Goal: Submit feedback/report problem: Submit feedback/report problem

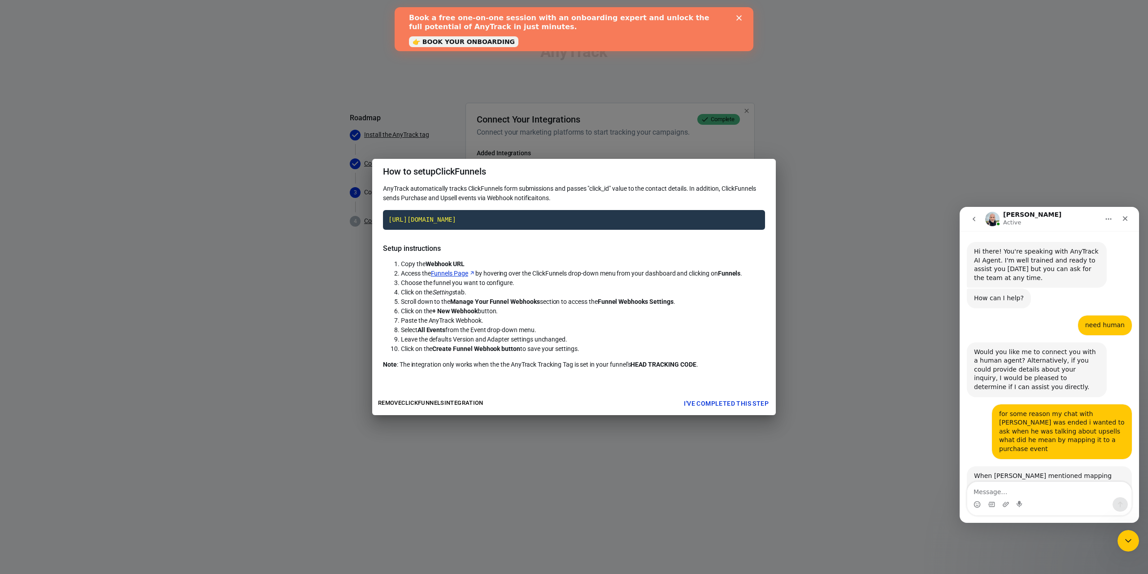
scroll to position [1283, 0]
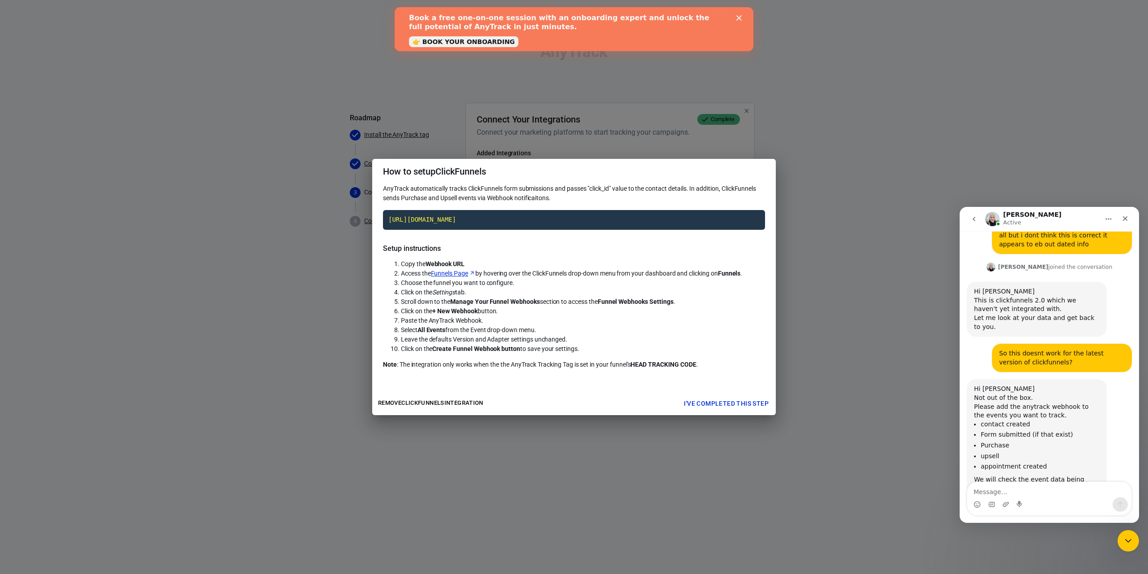
click at [1038, 487] on textarea "Message…" at bounding box center [1049, 489] width 164 height 15
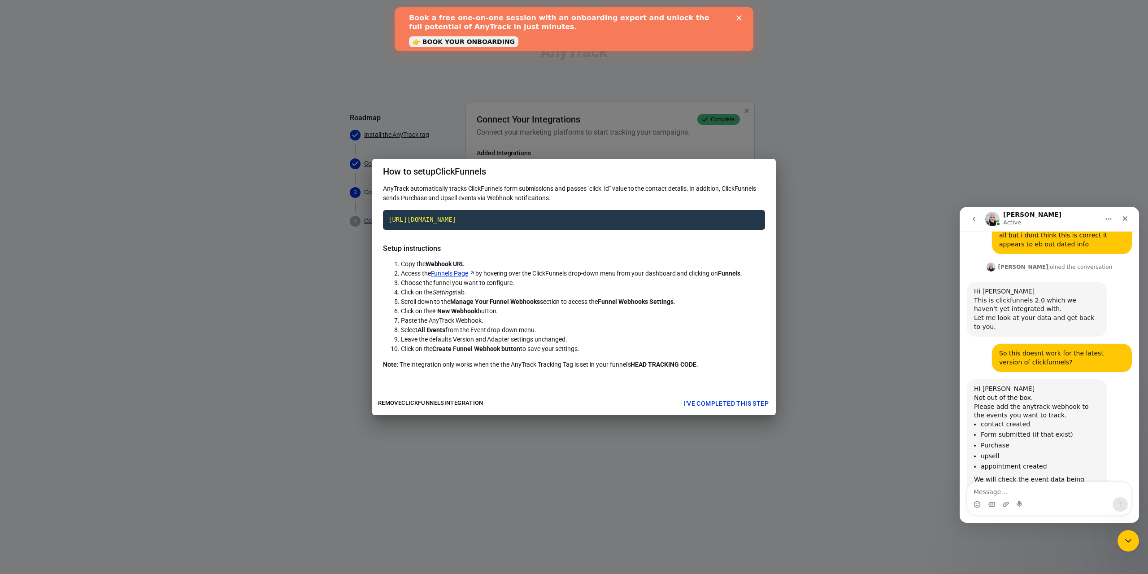
click at [1038, 487] on textarea "Message…" at bounding box center [1049, 489] width 164 height 15
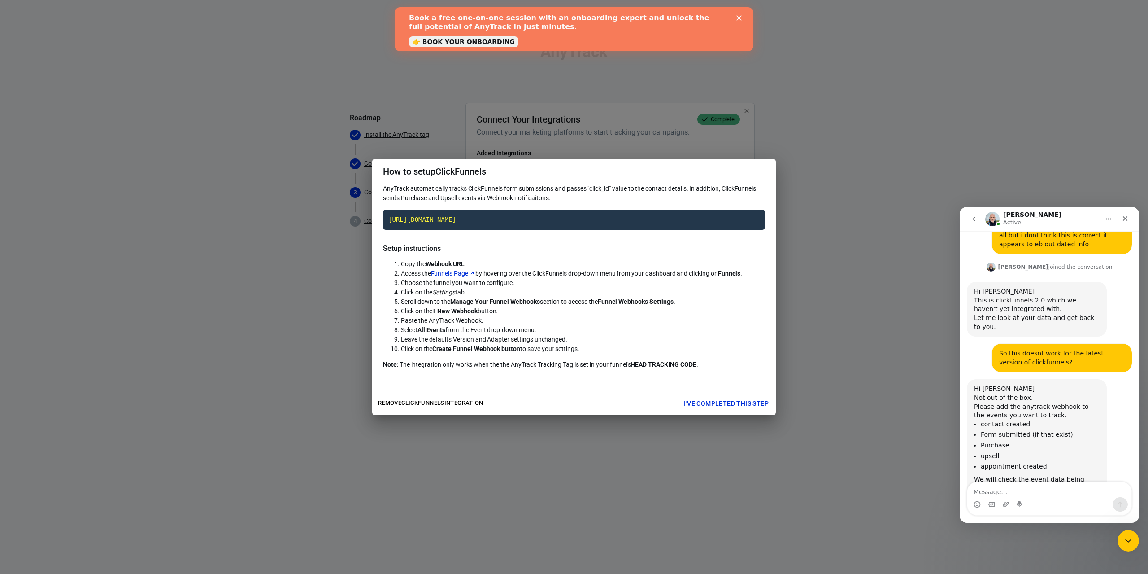
click at [1038, 487] on textarea "Message…" at bounding box center [1049, 489] width 164 height 15
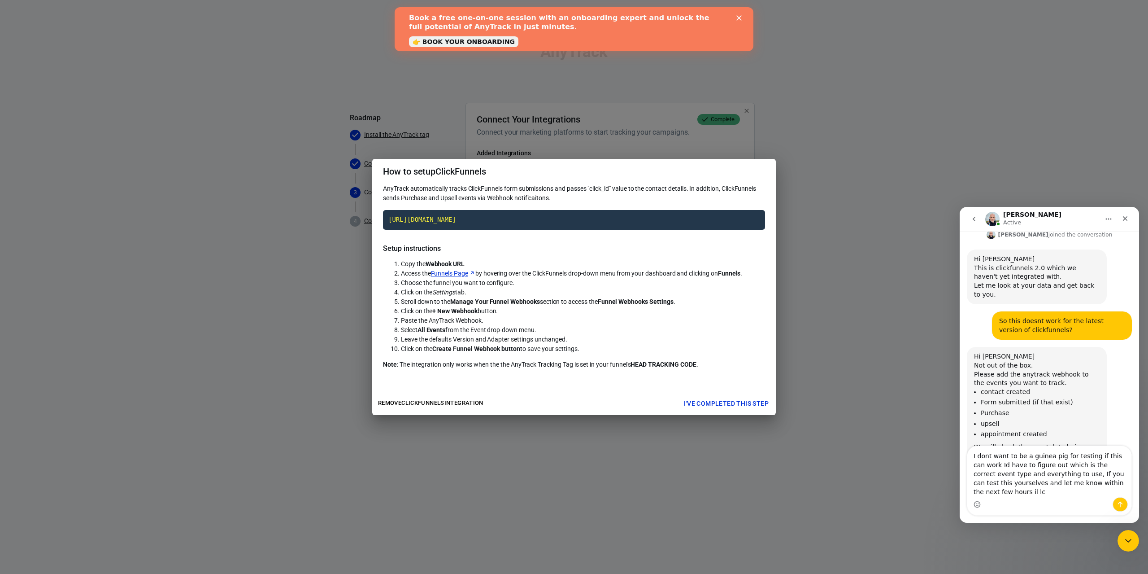
scroll to position [1319, 0]
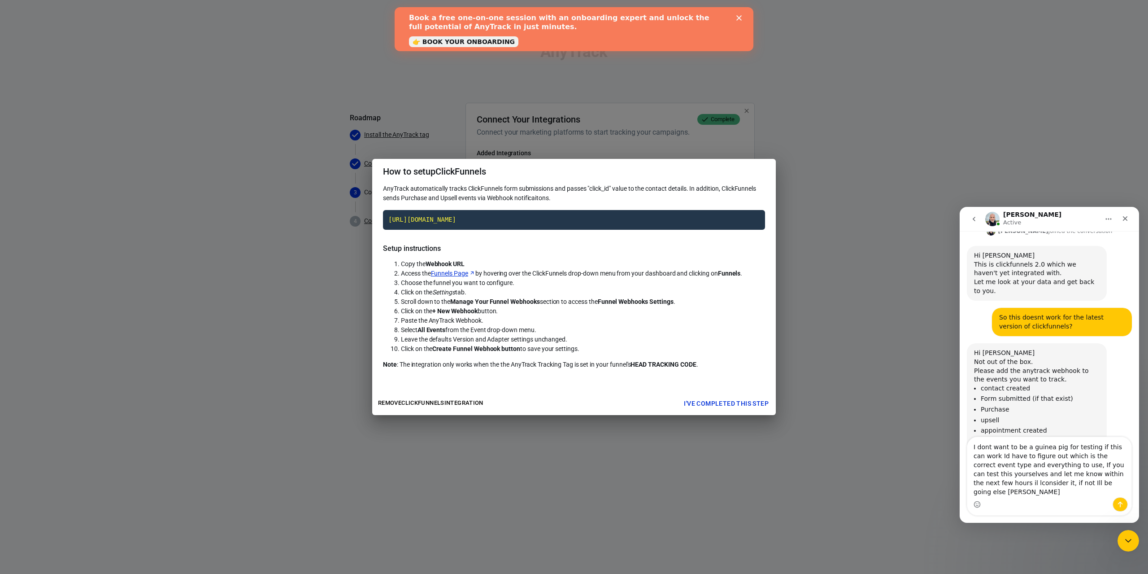
type textarea "I dont want to be a guinea pig for testing if this can work Id have to figure o…"
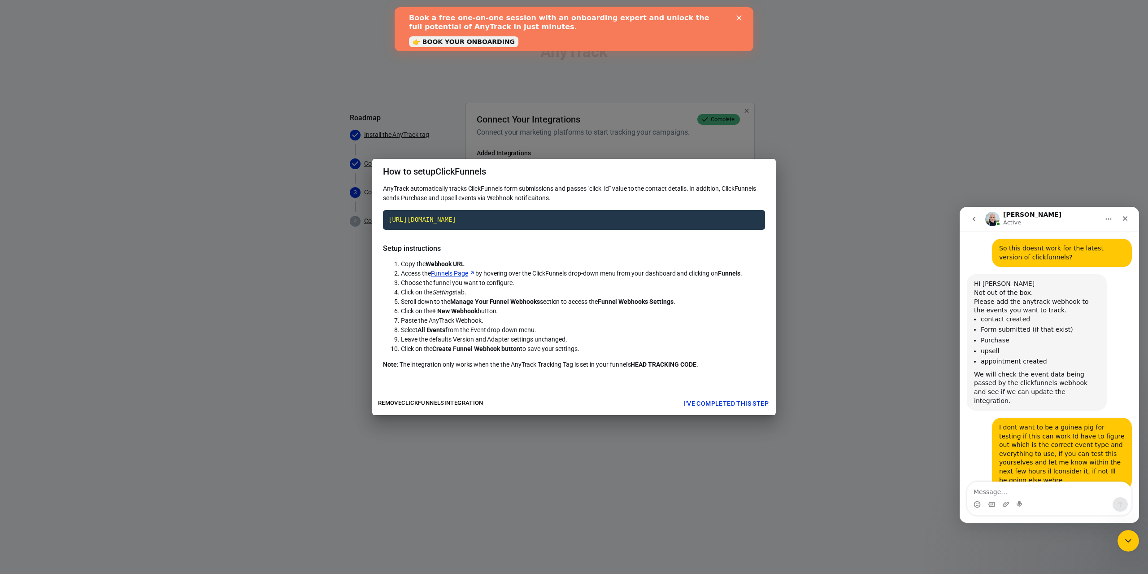
scroll to position [1411, 0]
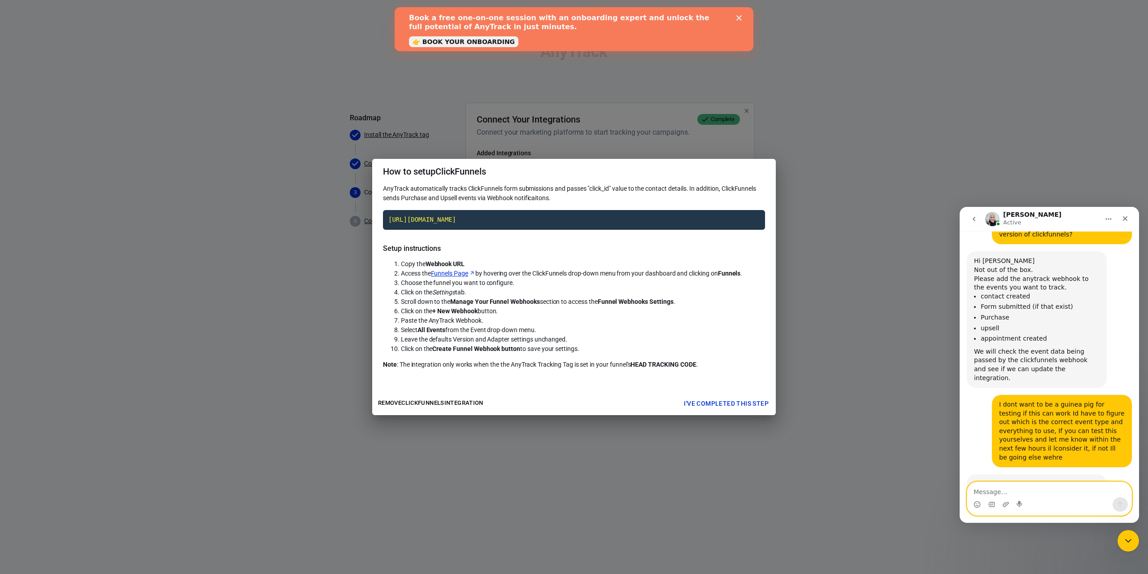
click at [1052, 493] on textarea "Message…" at bounding box center [1049, 489] width 164 height 15
type textarea "So in other words no you wont check and do this soon"
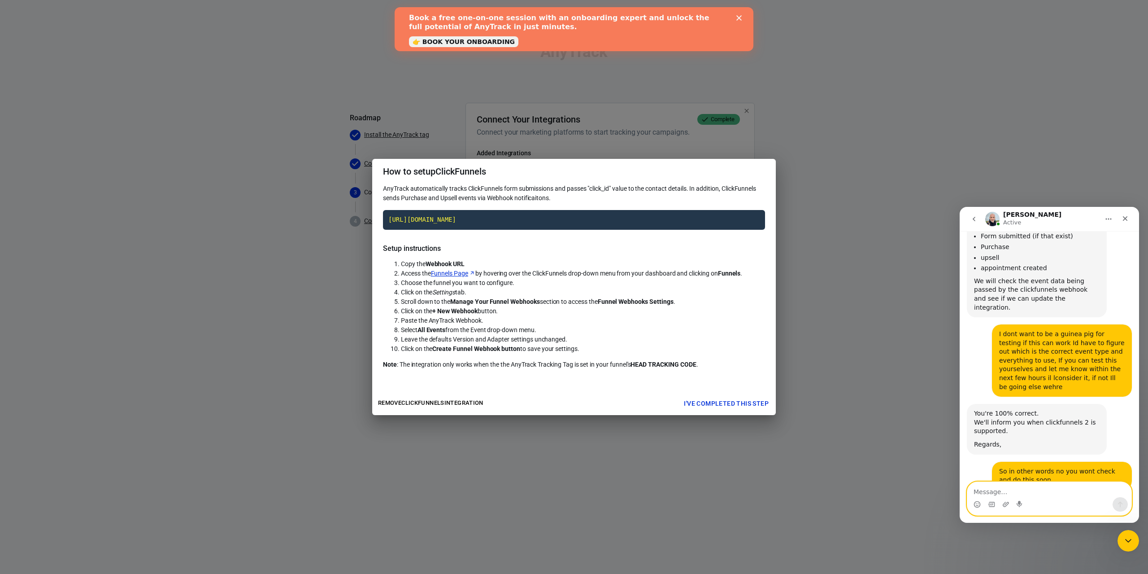
scroll to position [1491, 0]
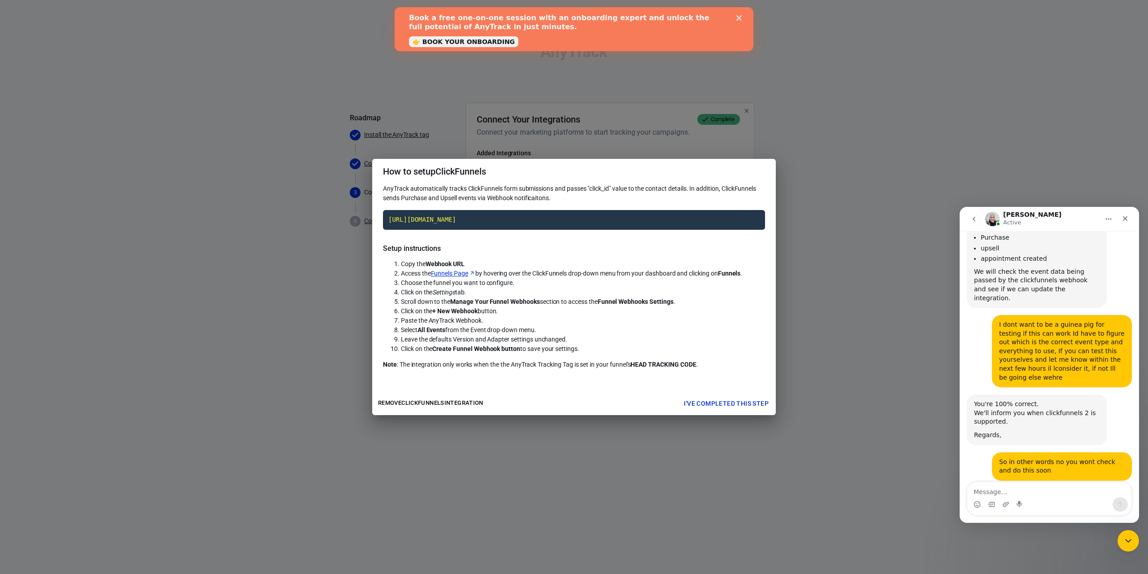
click at [810, 184] on div "How to setup ClickFunnels AnyTrack automatically tracks ClickFunnels form submi…" at bounding box center [574, 287] width 1148 height 574
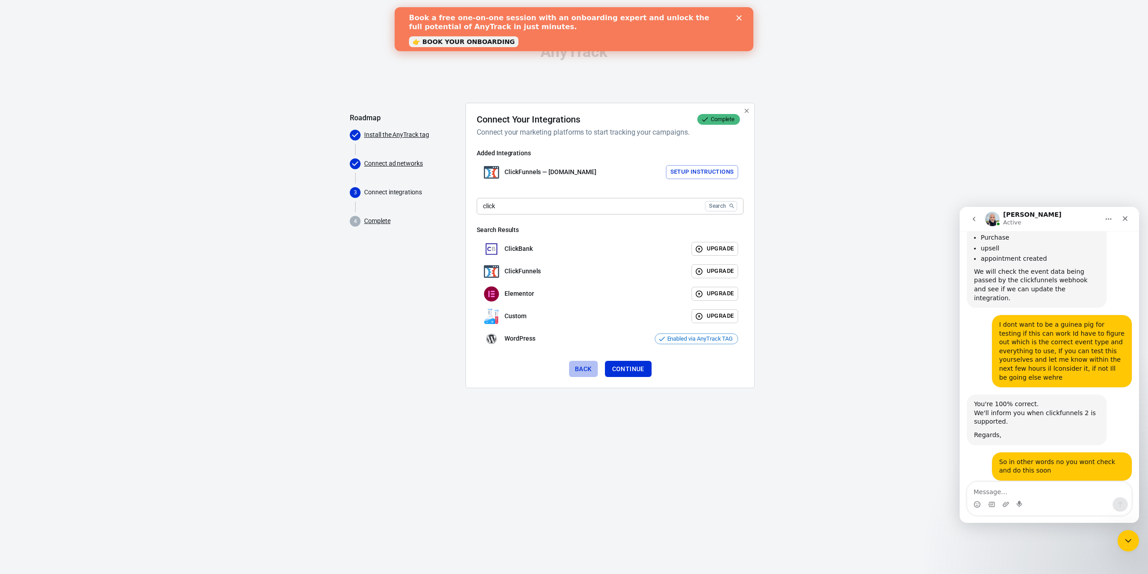
click at [573, 367] on button "Back" at bounding box center [583, 369] width 29 height 17
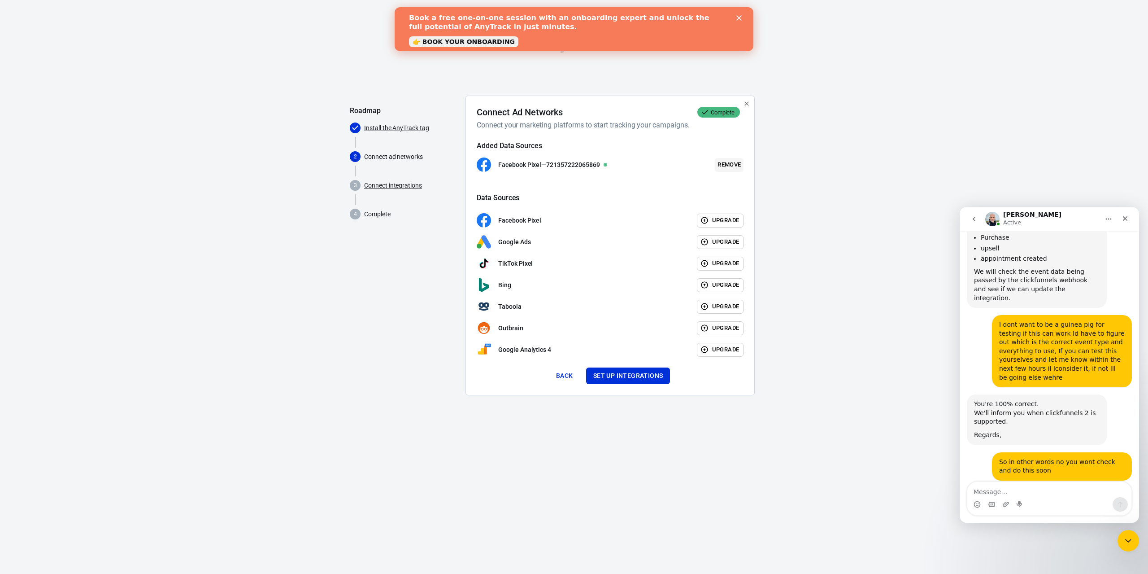
click at [725, 168] on button "Remove" at bounding box center [729, 165] width 29 height 14
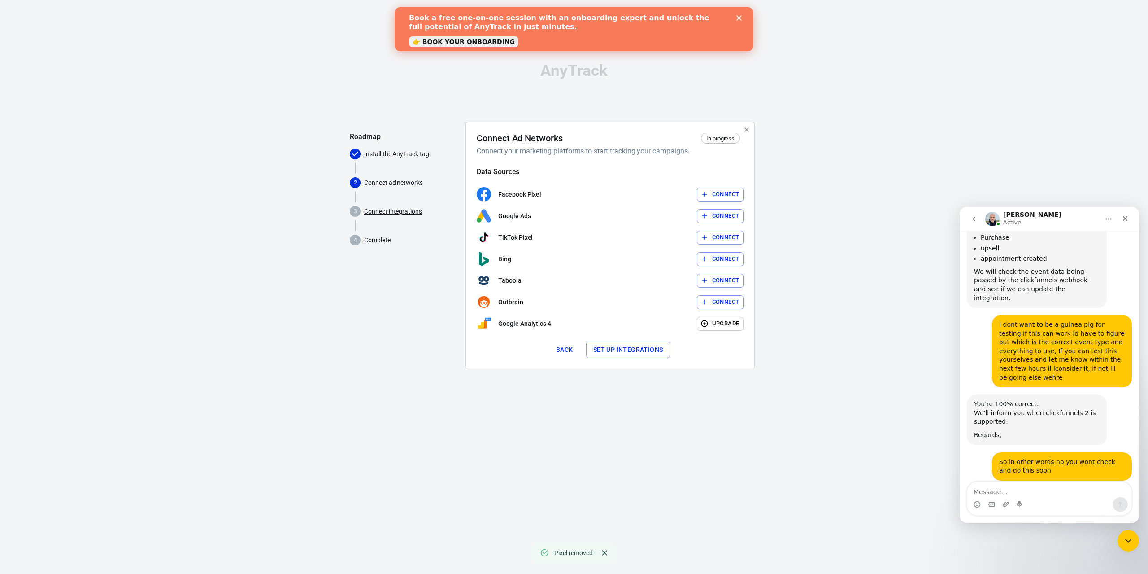
click at [566, 348] on button "Back" at bounding box center [564, 349] width 29 height 17
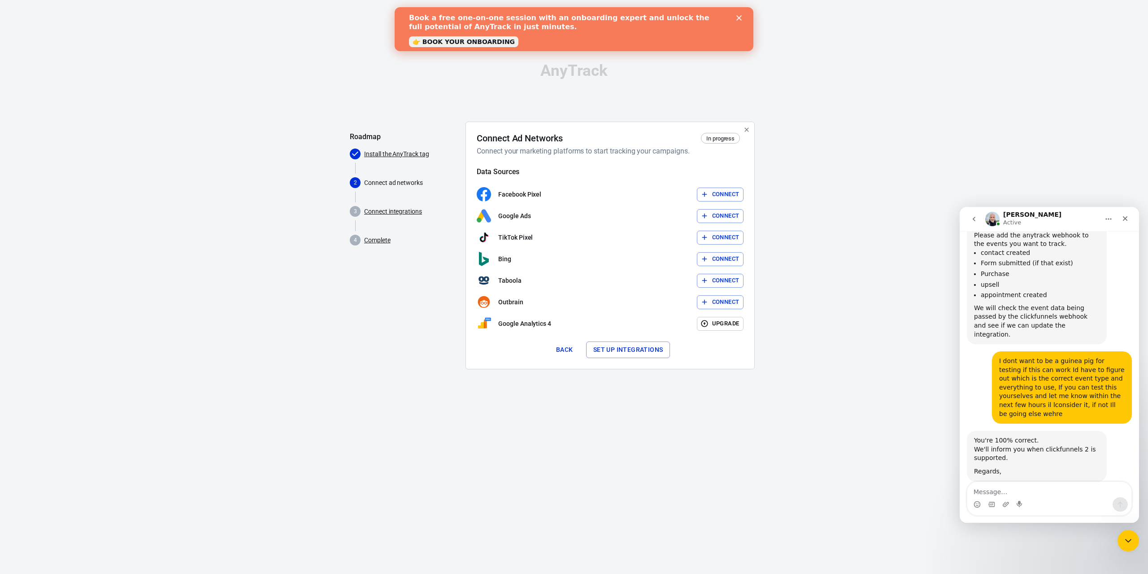
scroll to position [1491, 0]
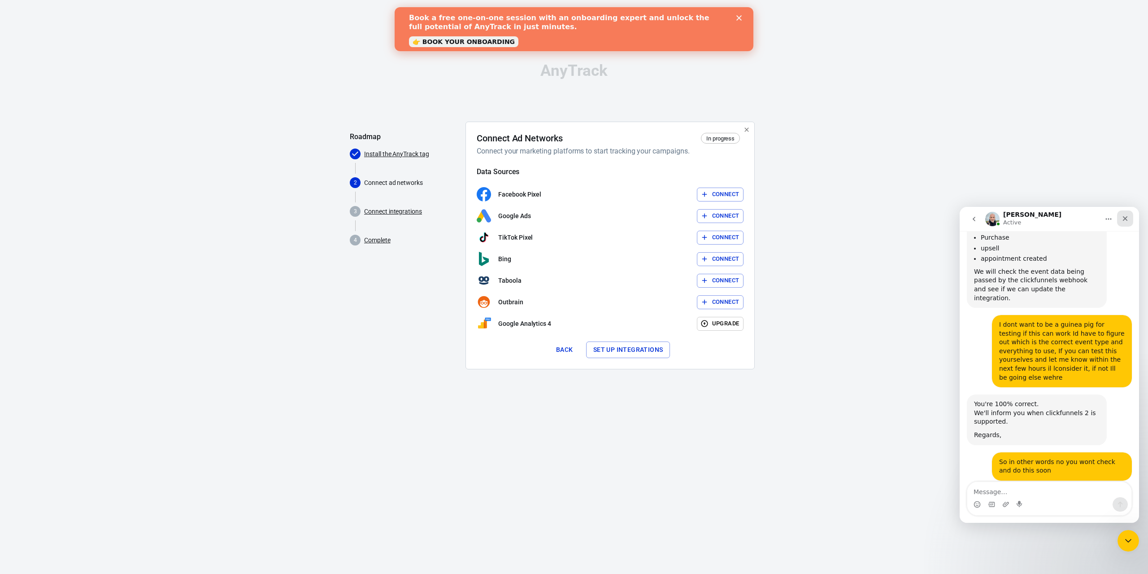
click at [1124, 221] on icon "Close" at bounding box center [1125, 218] width 7 height 7
click at [1124, 221] on div "AnyTrack Roadmap Install the AnyTrack tag 2 Connect ad networks 3 Connect integ…" at bounding box center [574, 219] width 1148 height 439
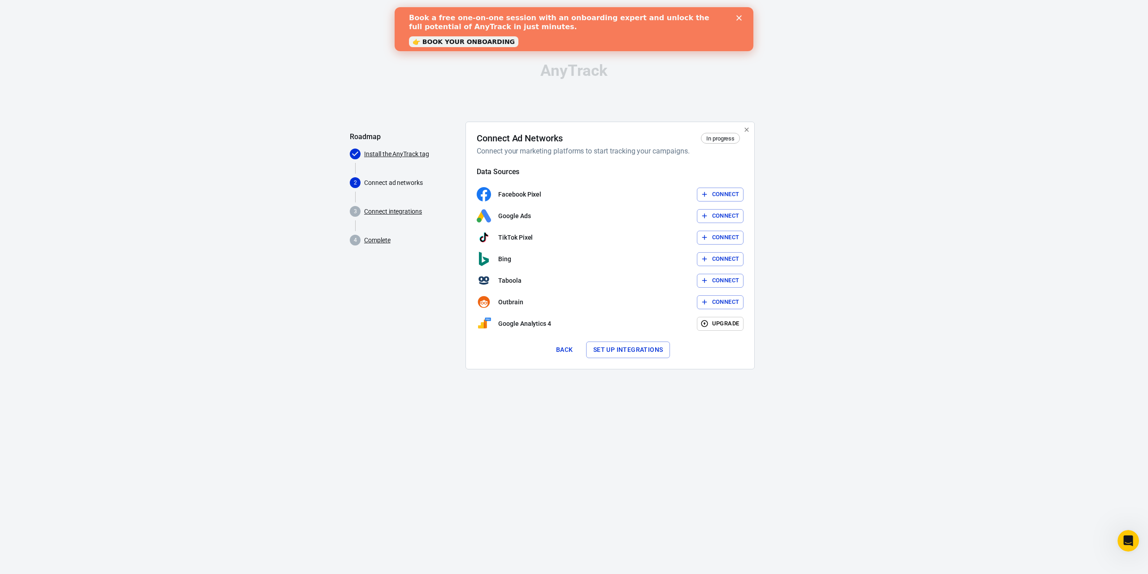
click at [741, 19] on icon "Close" at bounding box center [738, 17] width 5 height 5
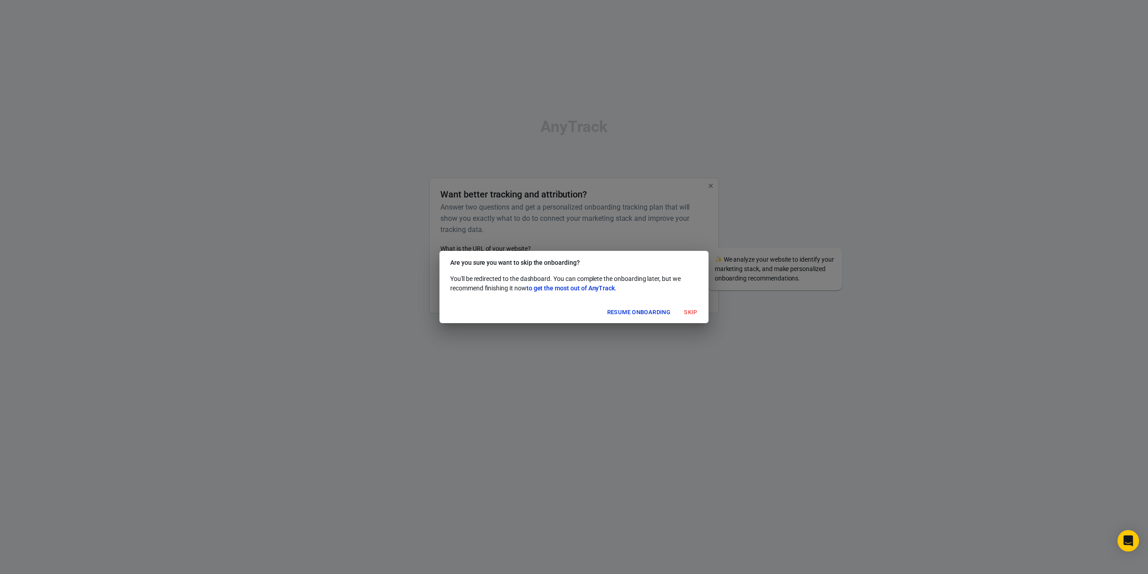
click at [695, 311] on button "Skip" at bounding box center [690, 312] width 29 height 14
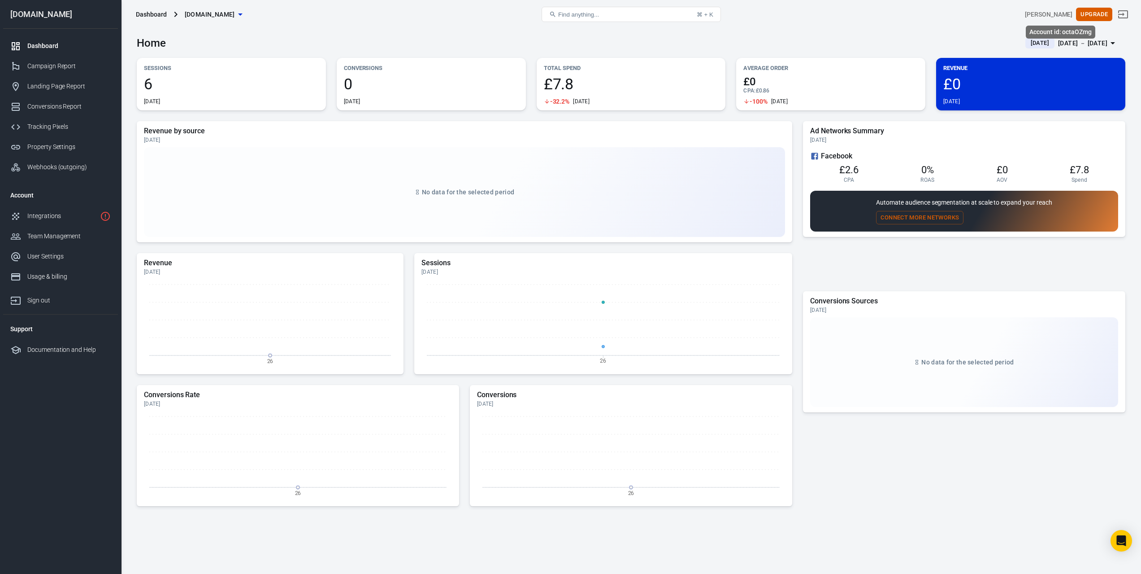
click at [1060, 14] on div "Adam Higson" at bounding box center [1049, 14] width 48 height 9
click at [1071, 13] on div "Adam Higson" at bounding box center [1049, 14] width 48 height 9
click at [43, 48] on div "Dashboard" at bounding box center [68, 45] width 83 height 9
click at [1118, 543] on icon "Open Intercom Messenger" at bounding box center [1121, 541] width 10 height 12
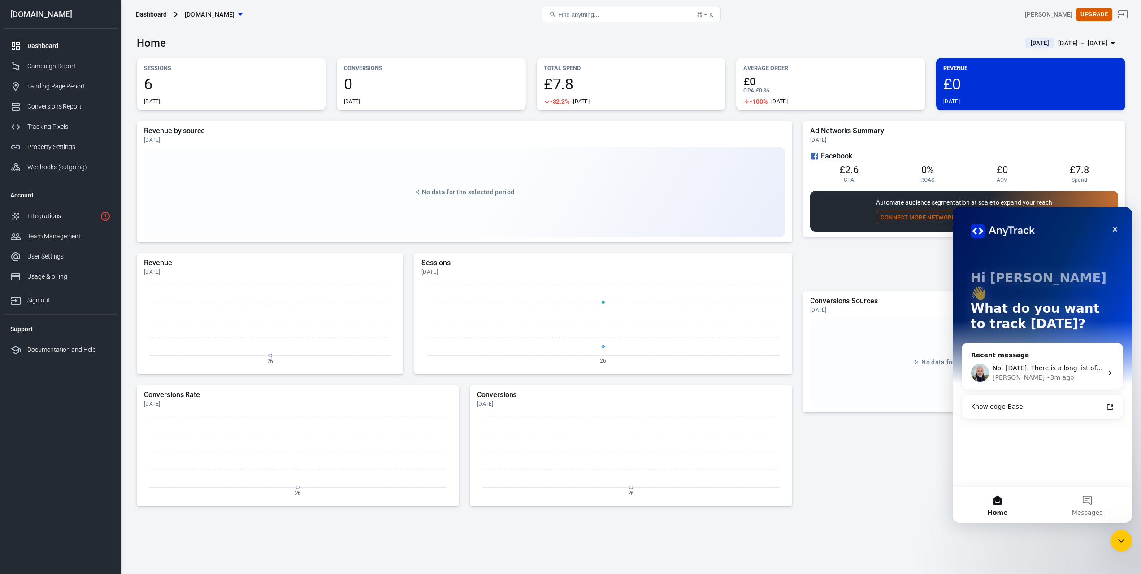
click at [1029, 364] on span "Not today. There is a long list of integrations before CF 2." at bounding box center [1085, 367] width 184 height 7
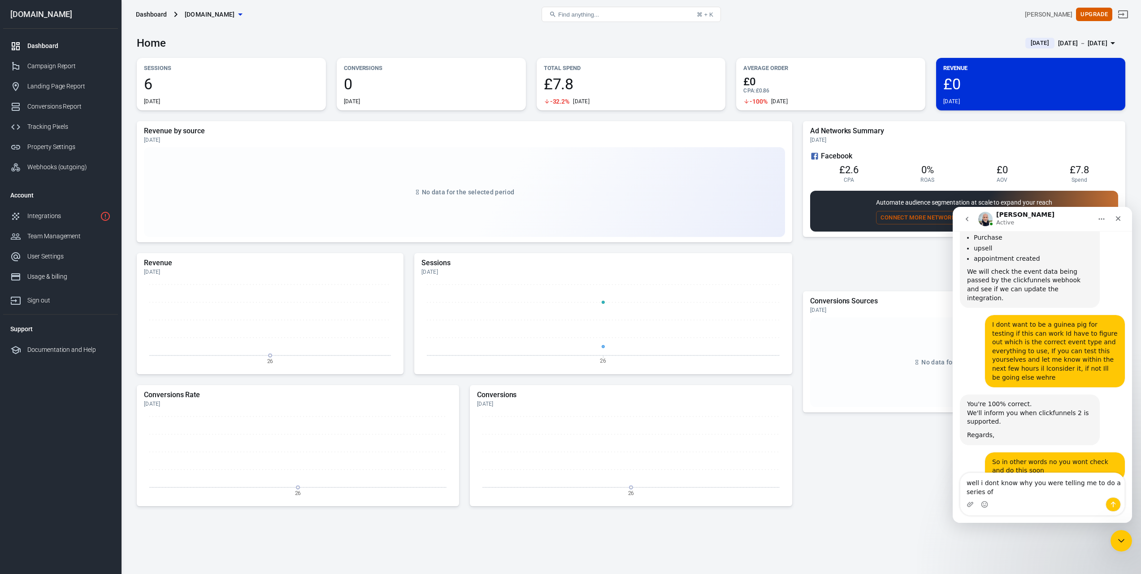
scroll to position [1500, 0]
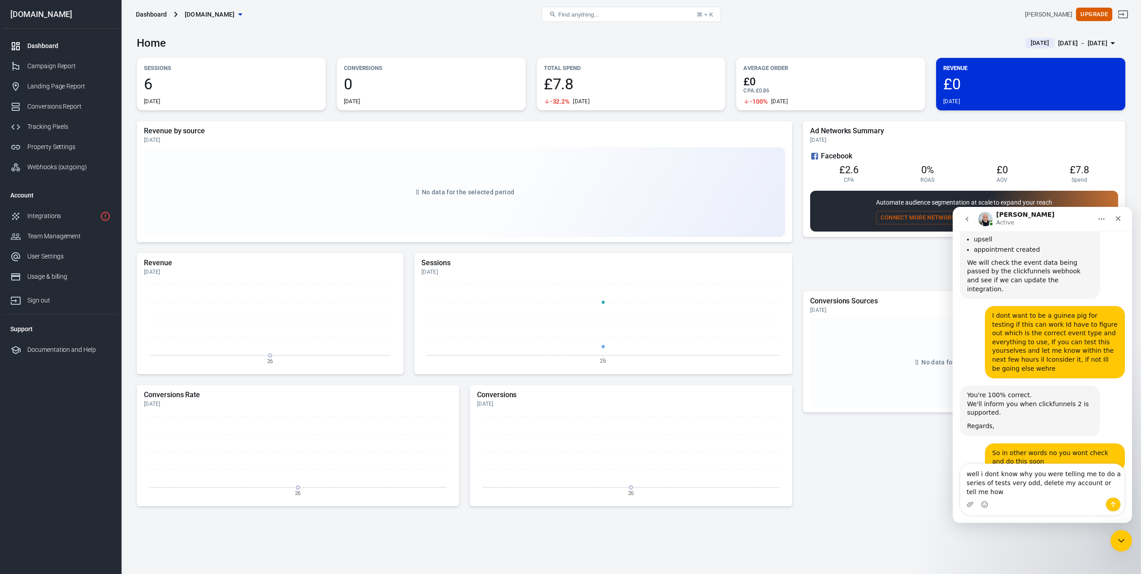
type textarea "well i dont know why you were telling me to do a series of tests very odd, dele…"
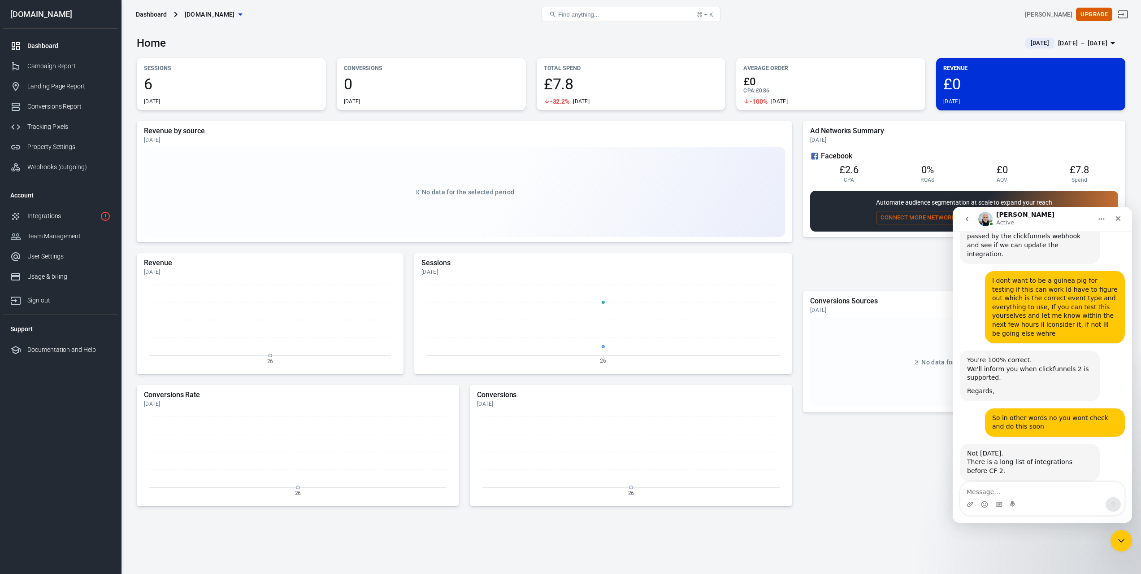
scroll to position [1535, 0]
click at [1103, 217] on icon "Home" at bounding box center [1101, 218] width 7 height 7
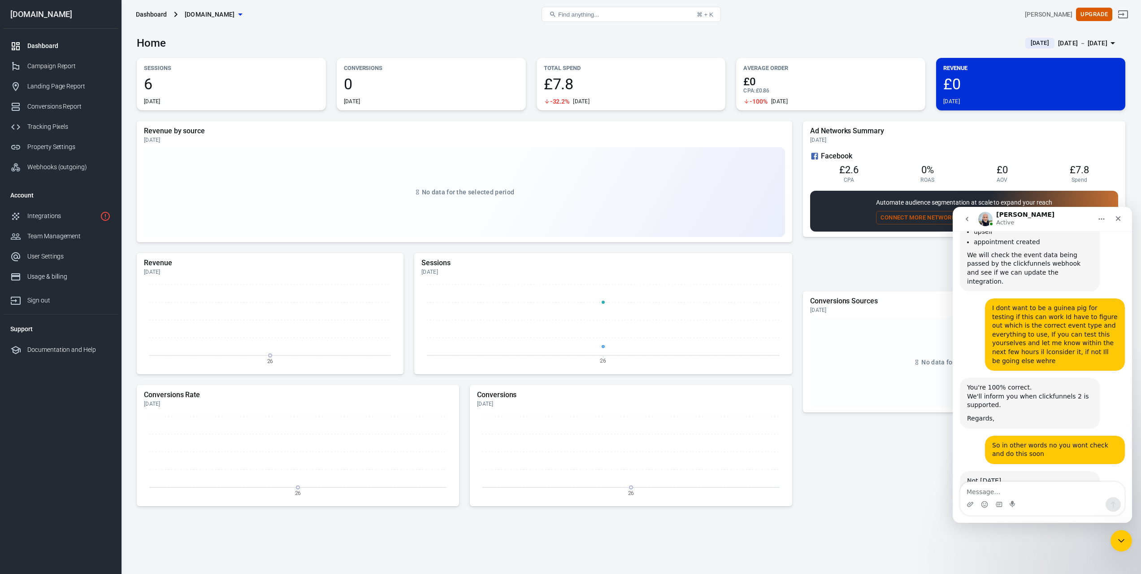
scroll to position [1597, 0]
